Goal: Register for event/course

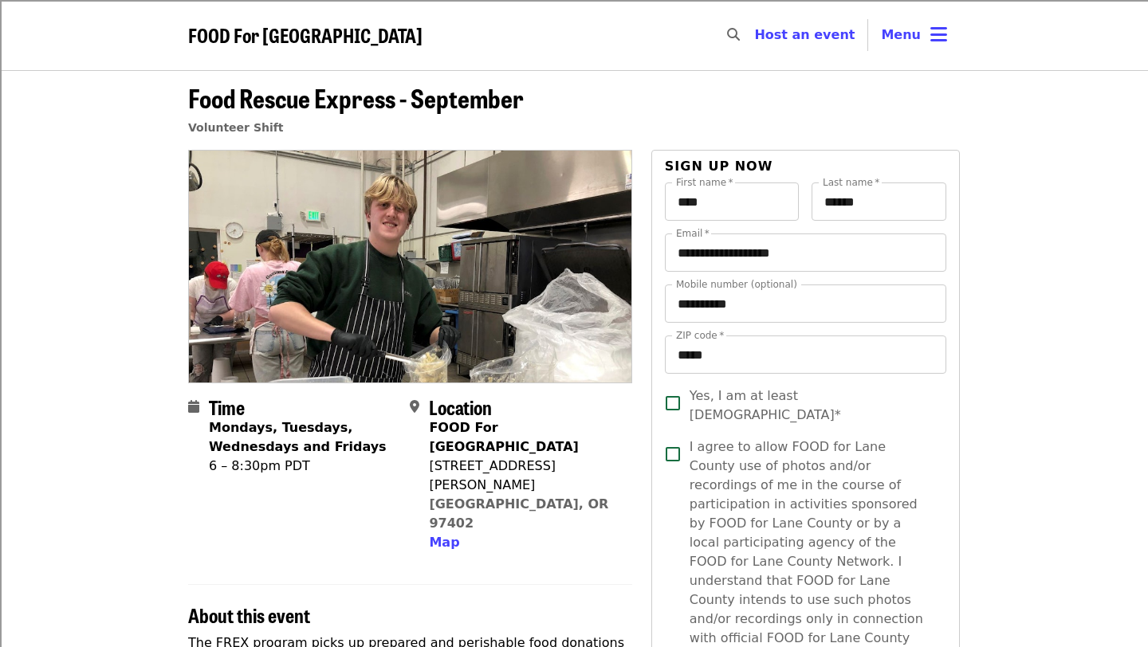
click at [740, 37] on icon "search icon" at bounding box center [733, 34] width 13 height 15
type input "**********"
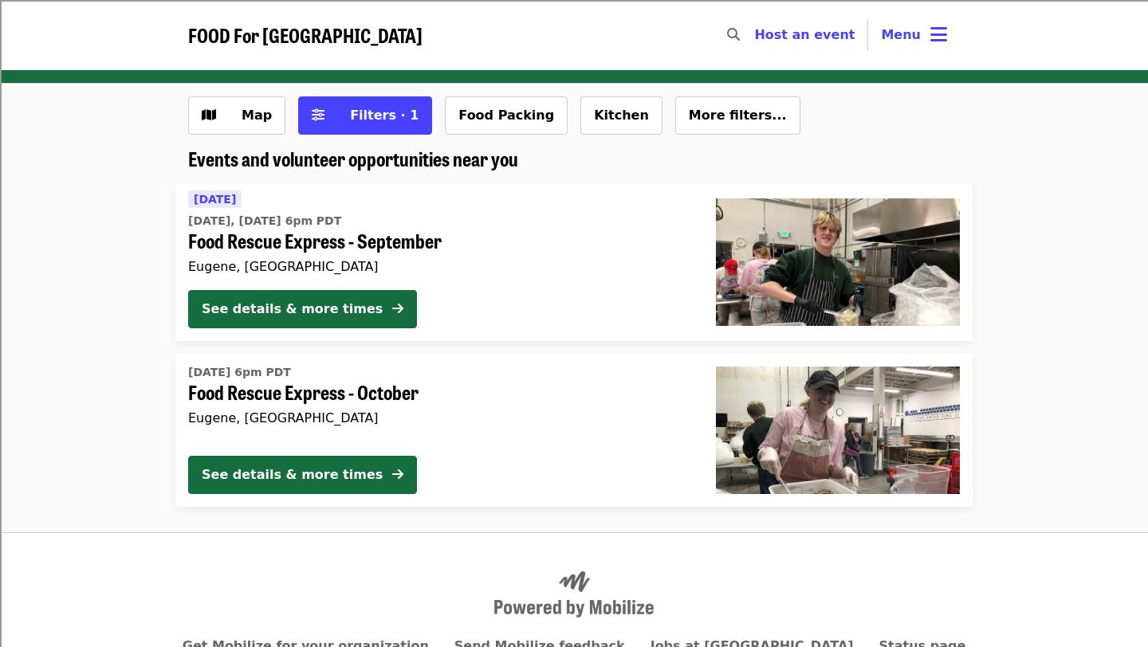
click at [234, 373] on time "[DATE] 6pm PDT" at bounding box center [239, 372] width 103 height 17
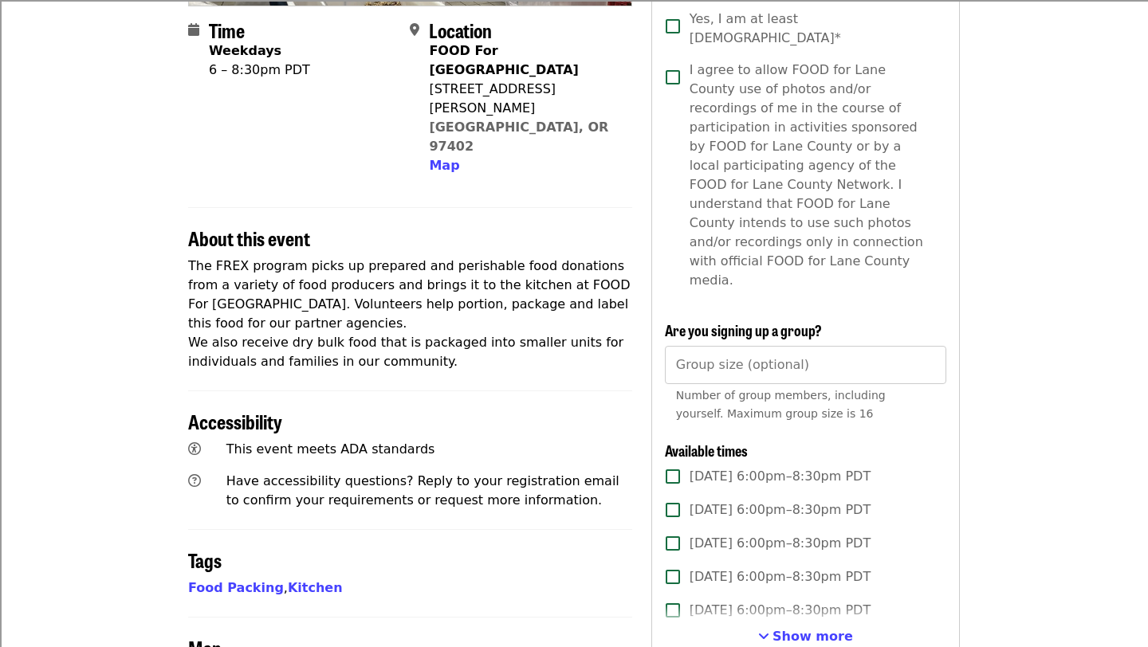
scroll to position [379, 0]
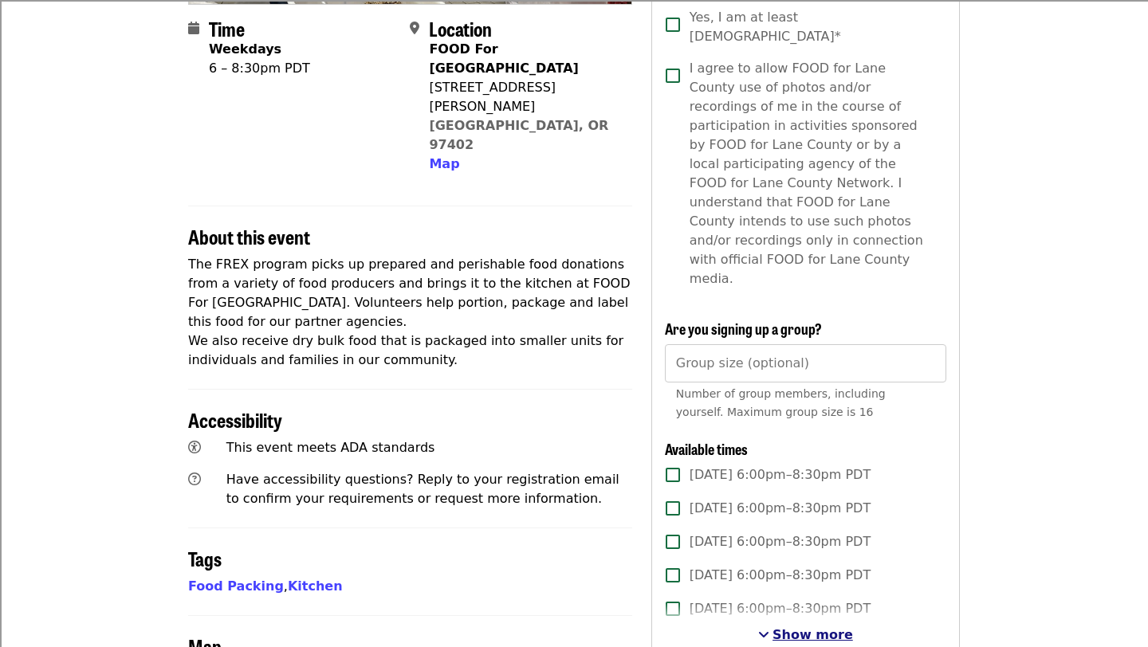
click at [807, 627] on span "Show more" at bounding box center [812, 634] width 80 height 15
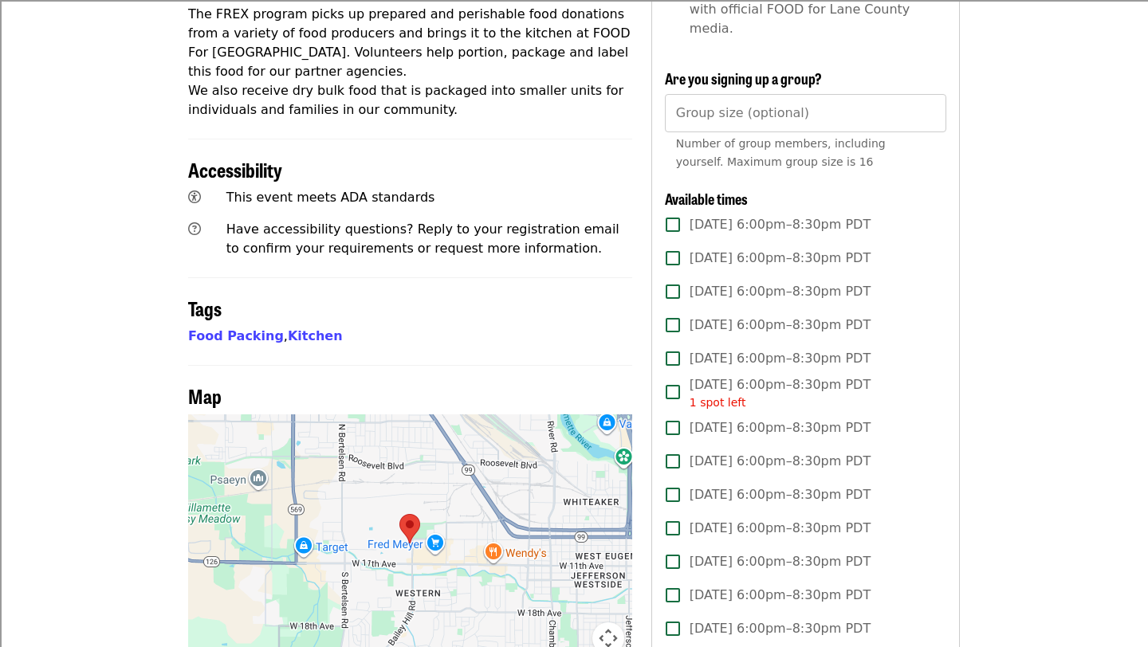
scroll to position [0, 0]
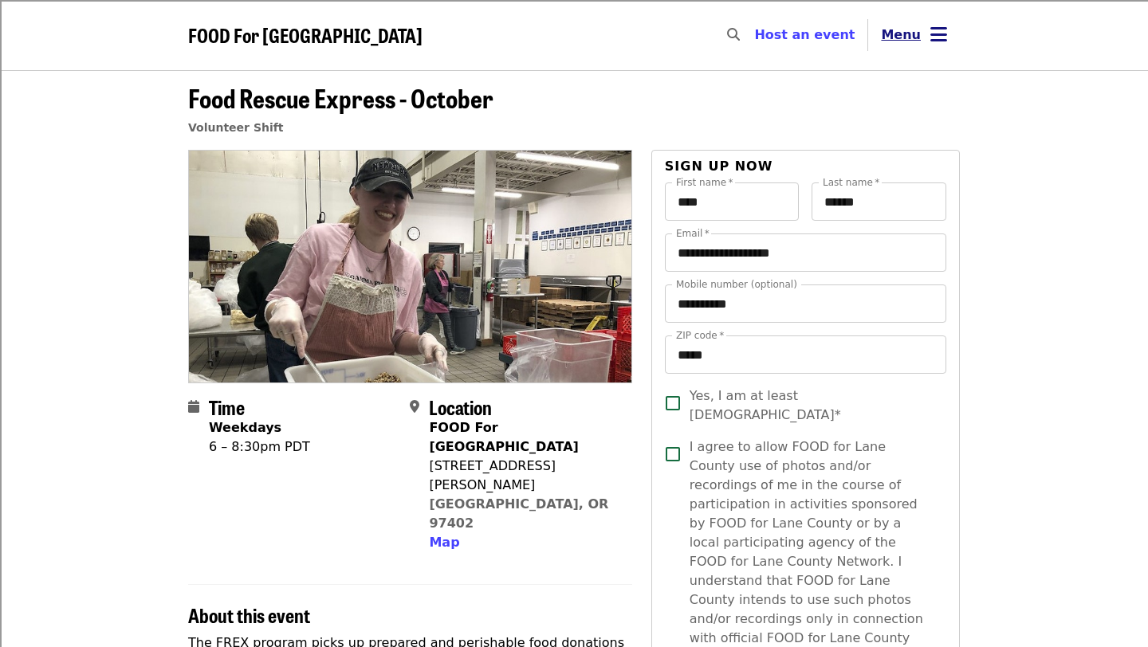
click at [924, 41] on button "Menu" at bounding box center [914, 35] width 92 height 38
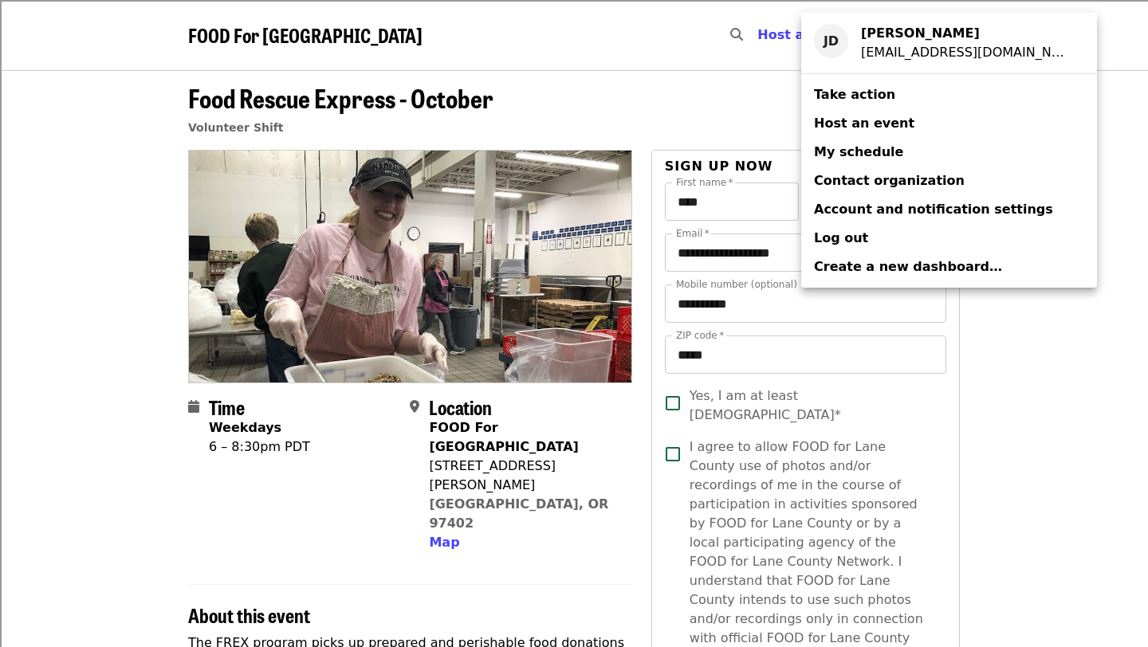
click at [1107, 164] on div "Account menu" at bounding box center [574, 323] width 1148 height 647
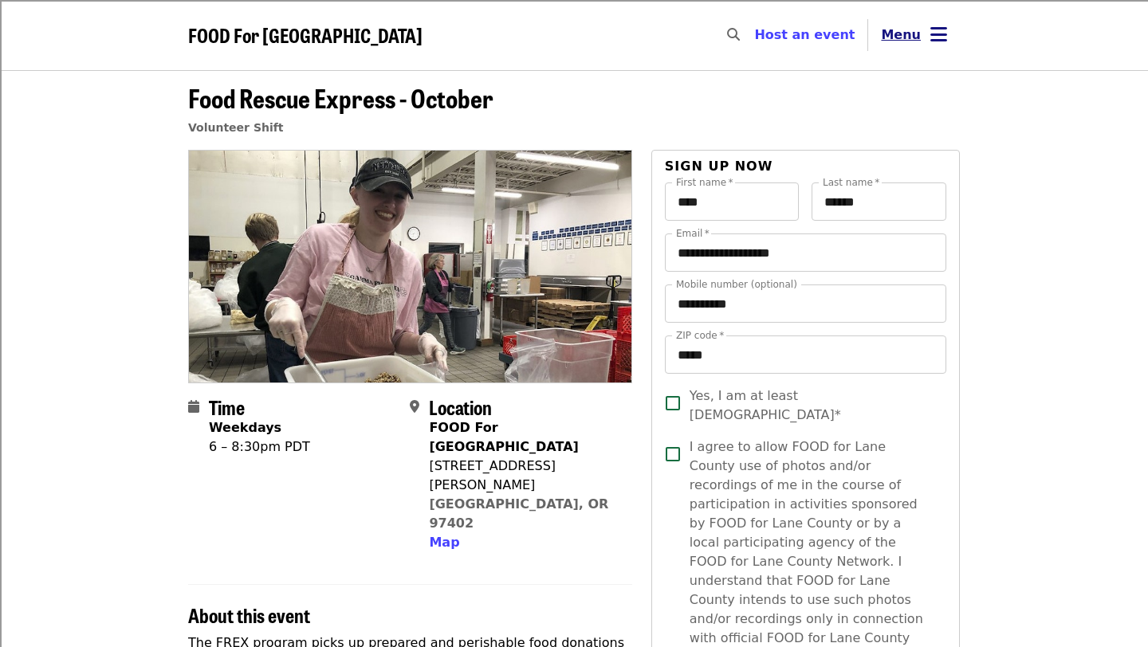
click at [933, 26] on icon "bars icon" at bounding box center [938, 34] width 17 height 23
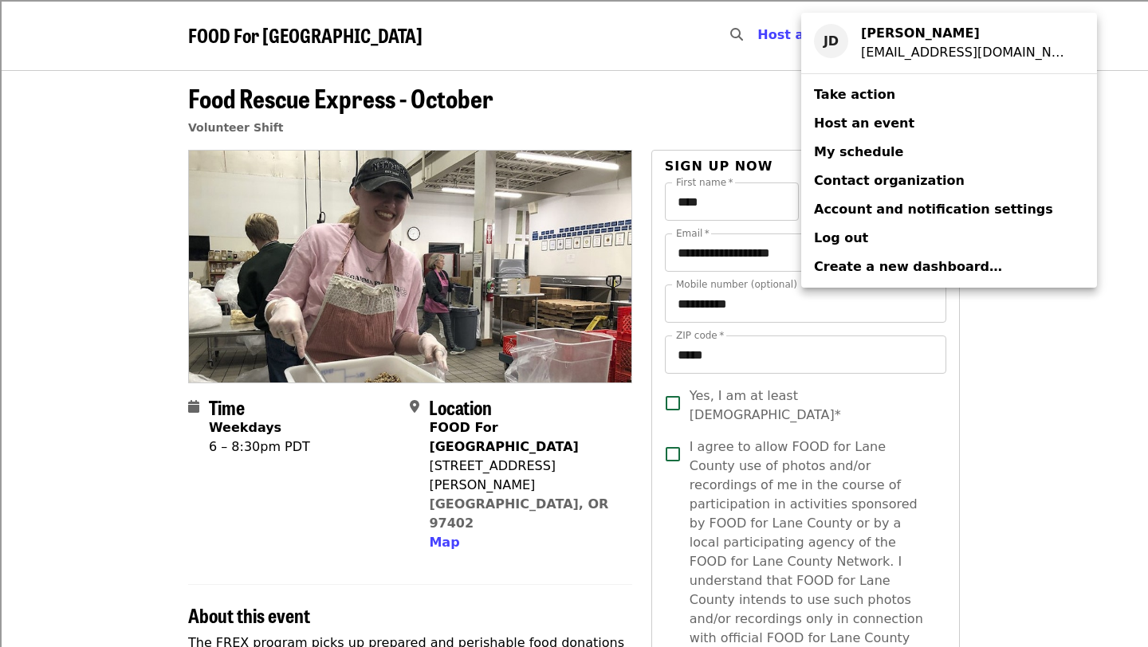
click at [876, 160] on span "My schedule" at bounding box center [858, 152] width 89 height 19
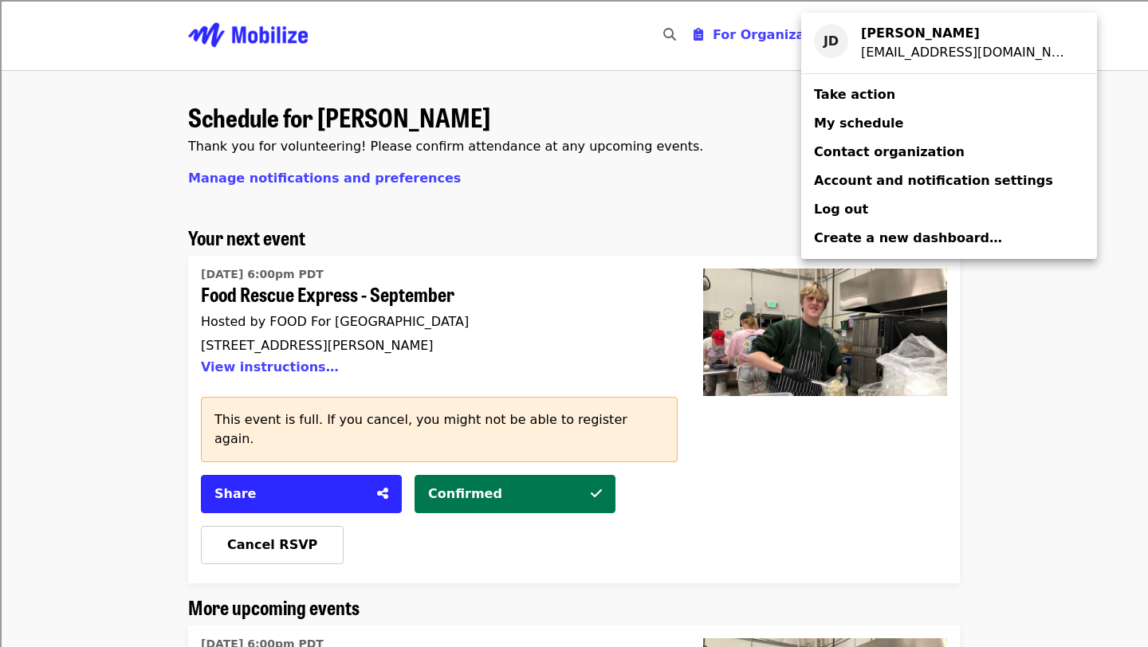
click at [562, 331] on div "Account menu" at bounding box center [574, 323] width 1148 height 647
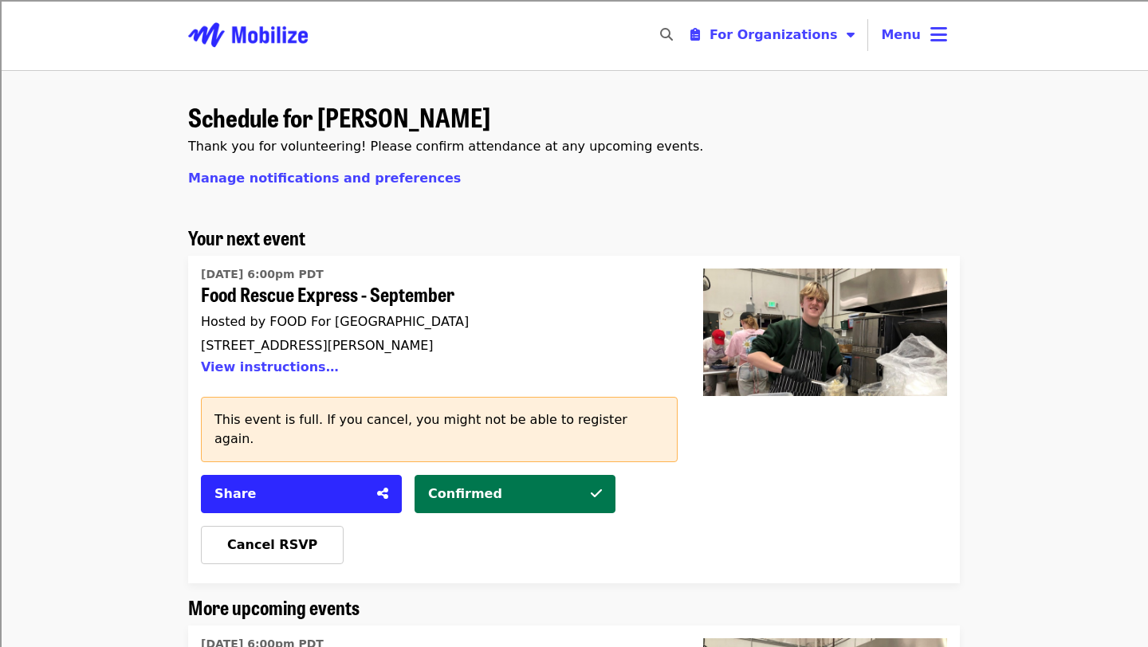
click at [671, 26] on div "**********" at bounding box center [662, 35] width 26 height 38
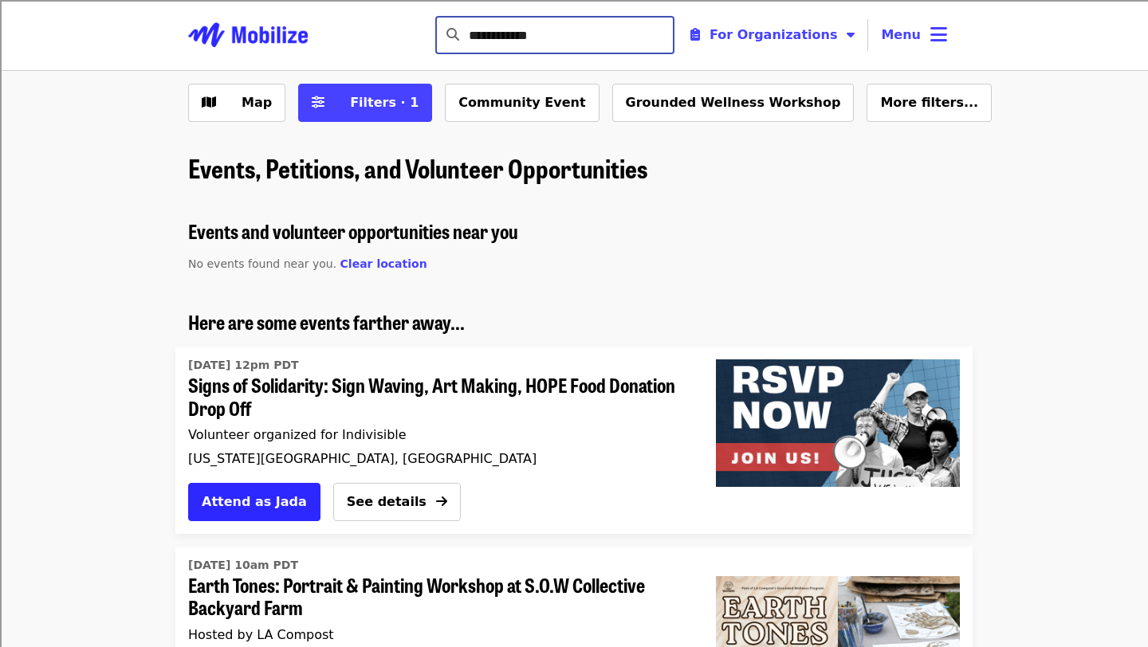
click at [276, 38] on img "Main navigation" at bounding box center [248, 35] width 120 height 51
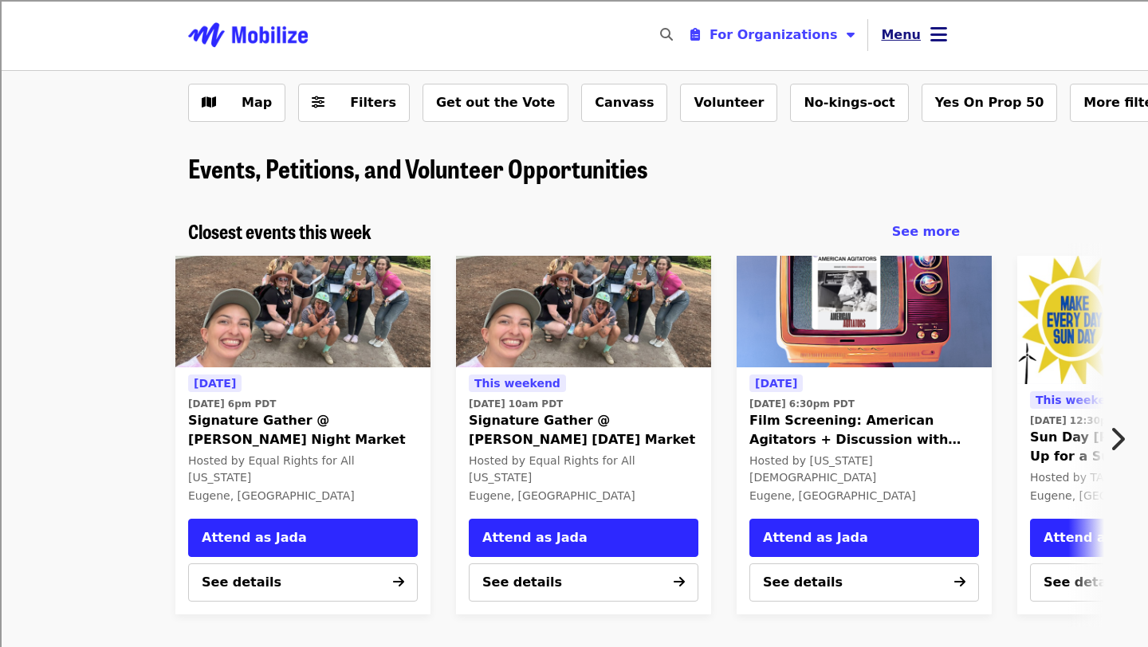
click at [925, 44] on button "Menu" at bounding box center [914, 35] width 92 height 38
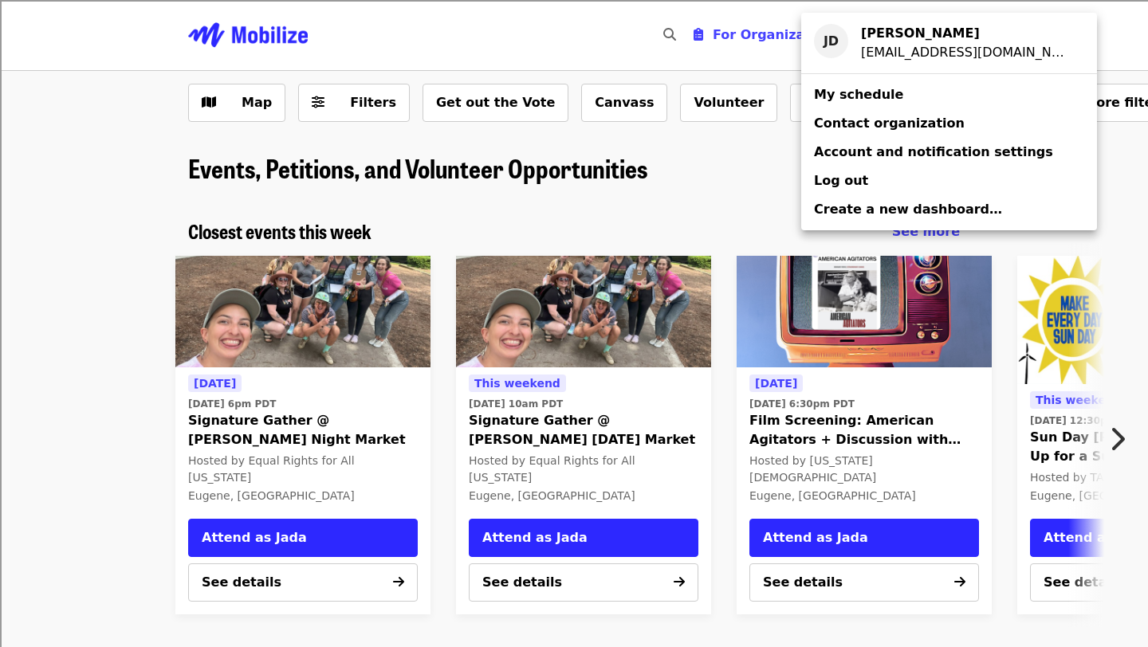
click at [878, 98] on span "My schedule" at bounding box center [858, 94] width 89 height 15
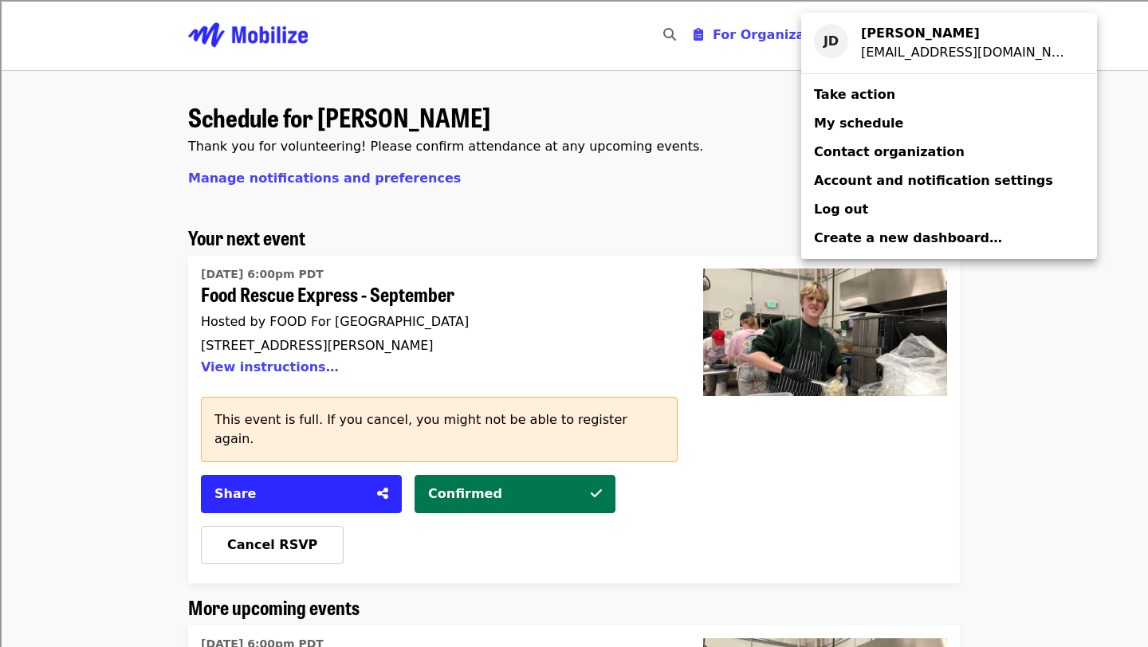
click at [367, 290] on div "Account menu" at bounding box center [574, 323] width 1148 height 647
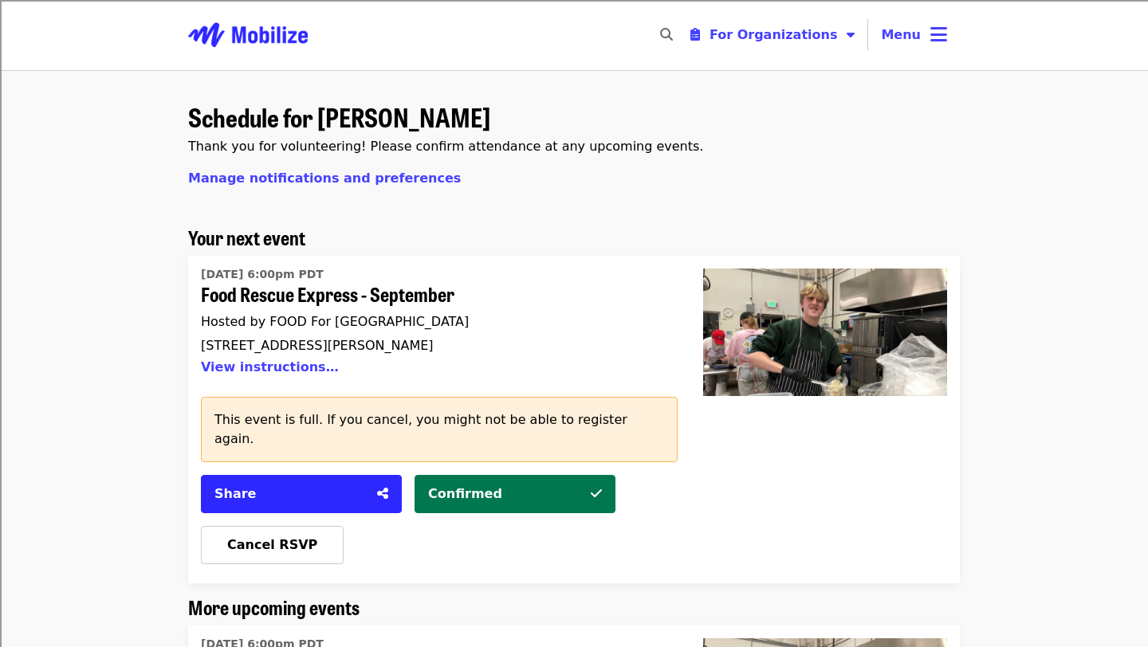
click at [275, 308] on div "[DATE] 6:00pm PDT Food Rescue Express - September Hosted by FOOD For [GEOGRAPHI…" at bounding box center [433, 323] width 464 height 115
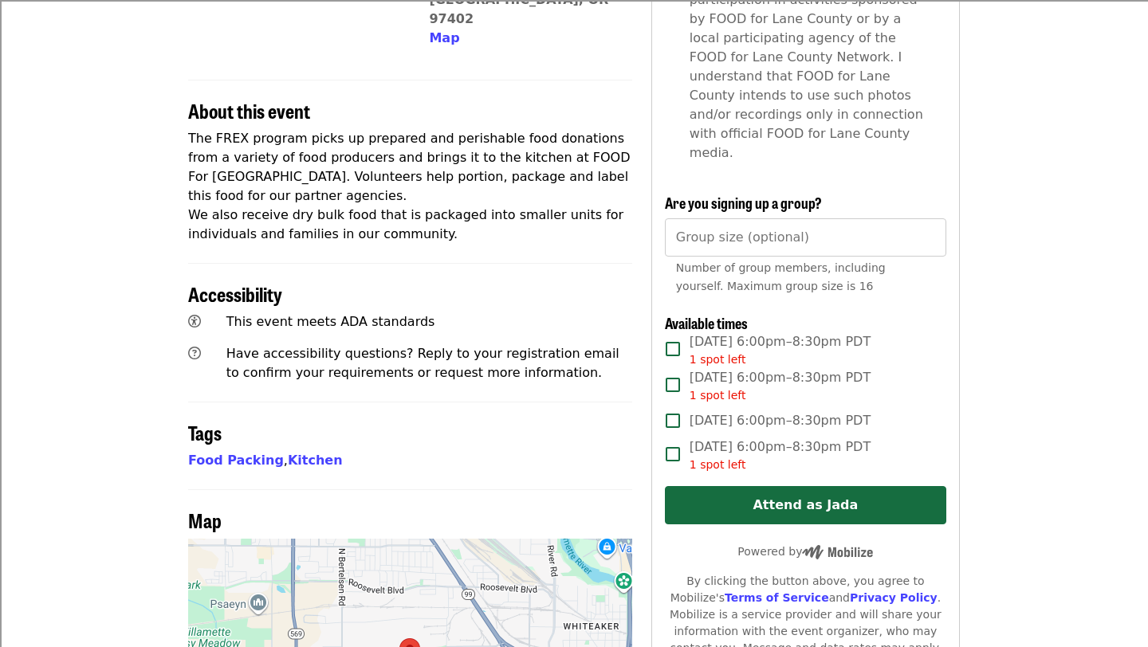
scroll to position [503, 0]
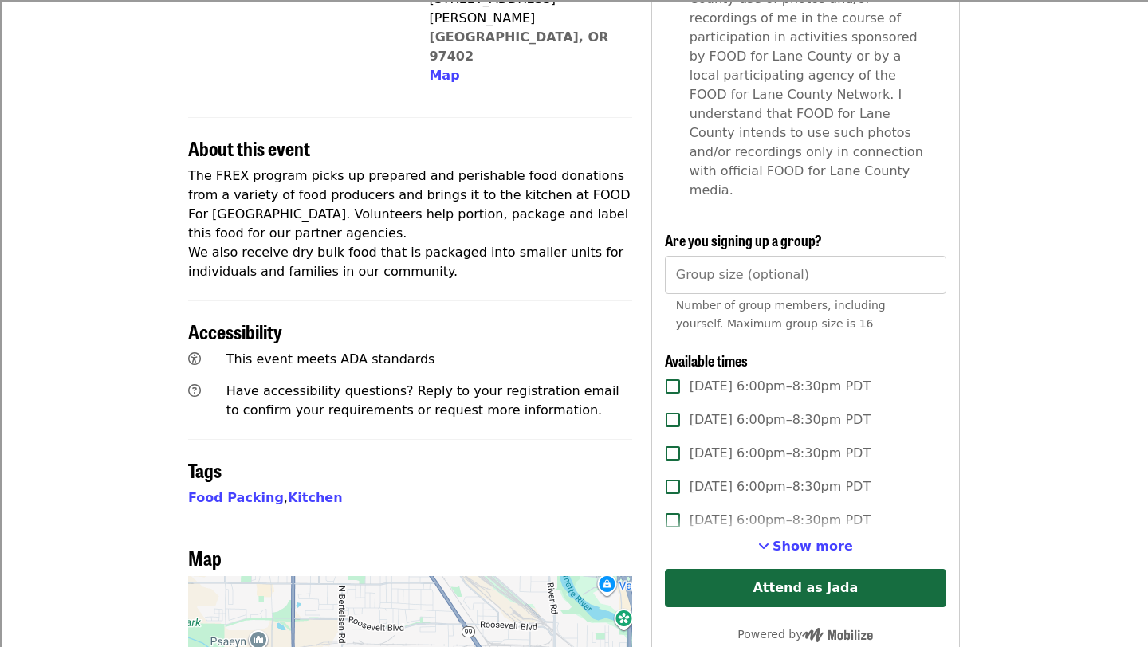
scroll to position [456, 0]
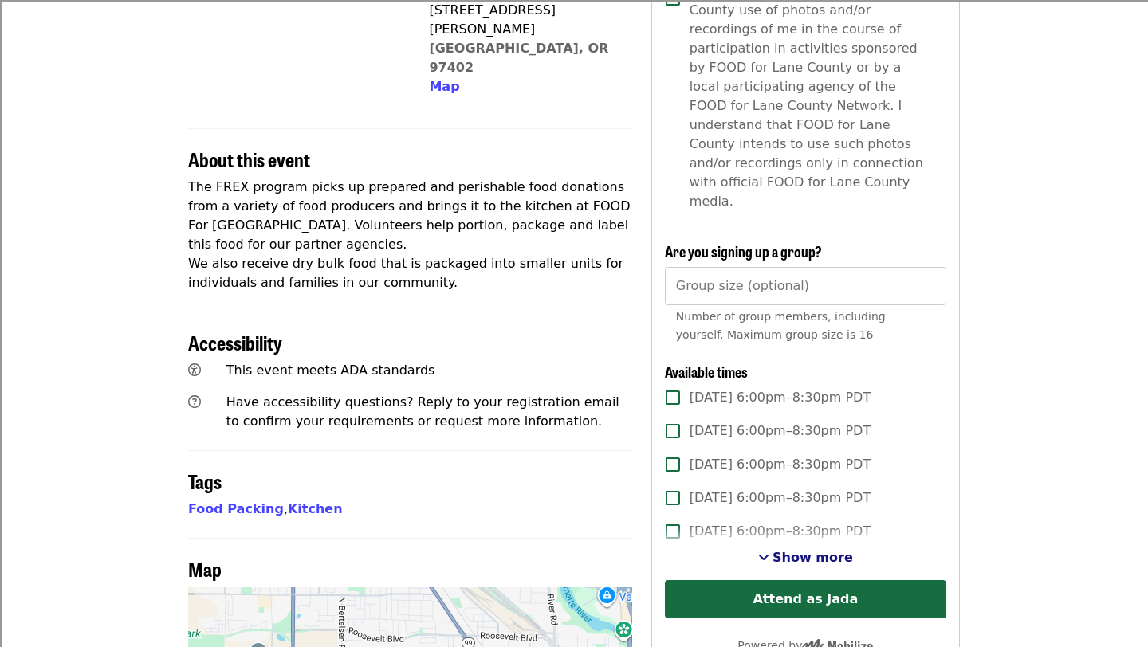
click at [787, 550] on span "Show more" at bounding box center [812, 557] width 80 height 15
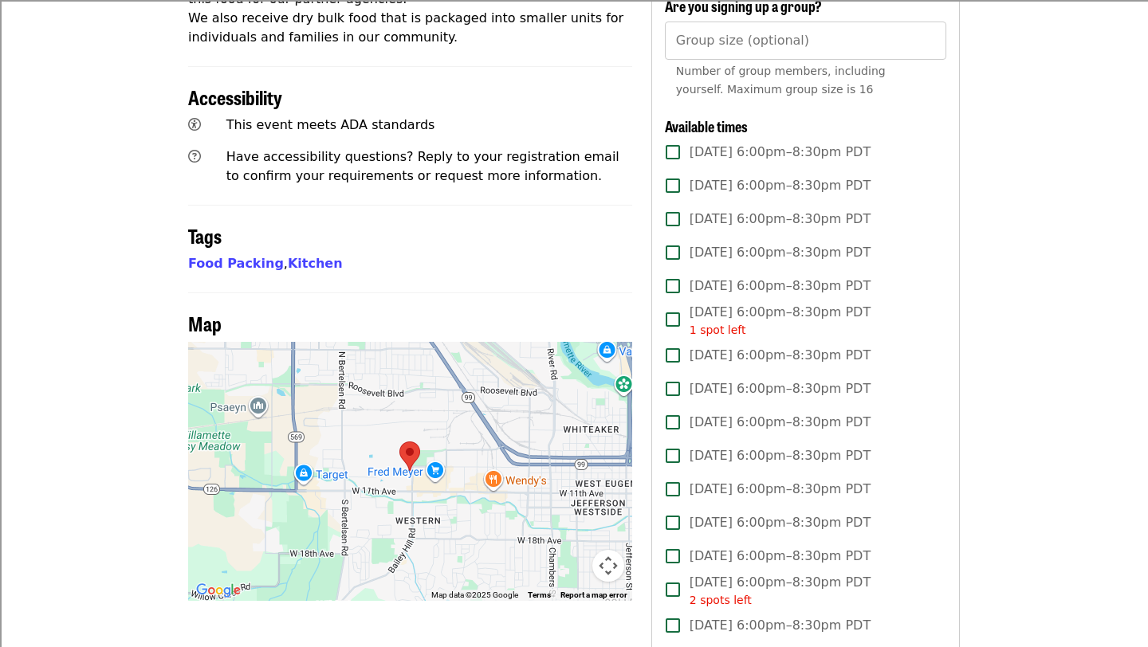
scroll to position [654, 0]
